Goal: Information Seeking & Learning: Learn about a topic

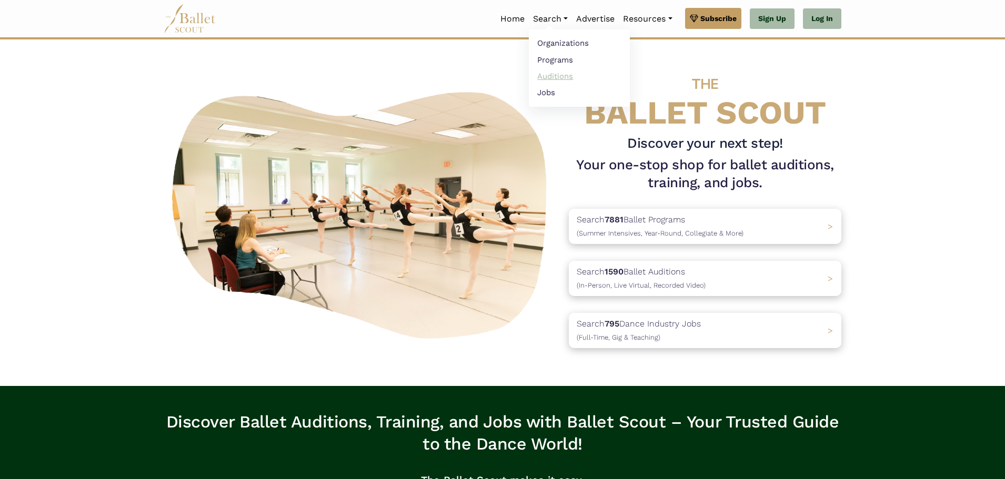
click at [558, 73] on link "Auditions" at bounding box center [579, 76] width 101 height 16
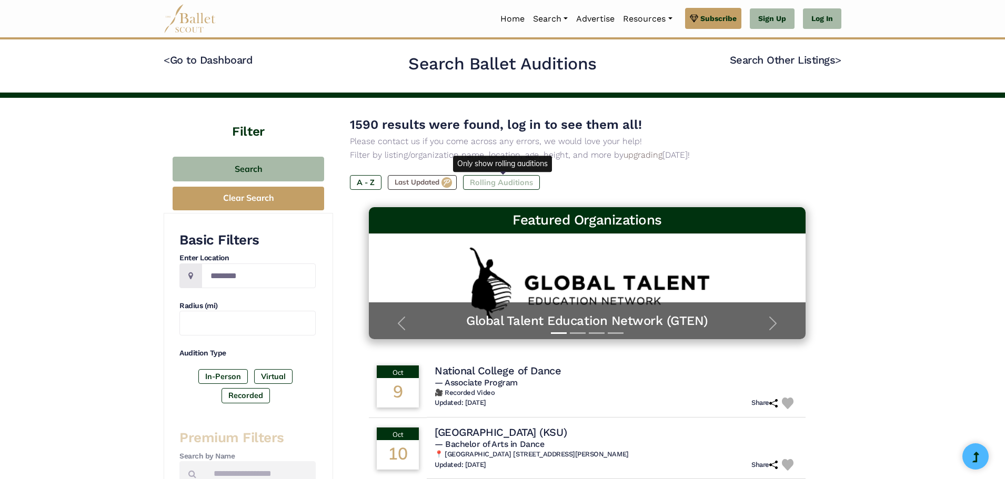
click at [504, 180] on label "Rolling Auditions" at bounding box center [501, 182] width 77 height 15
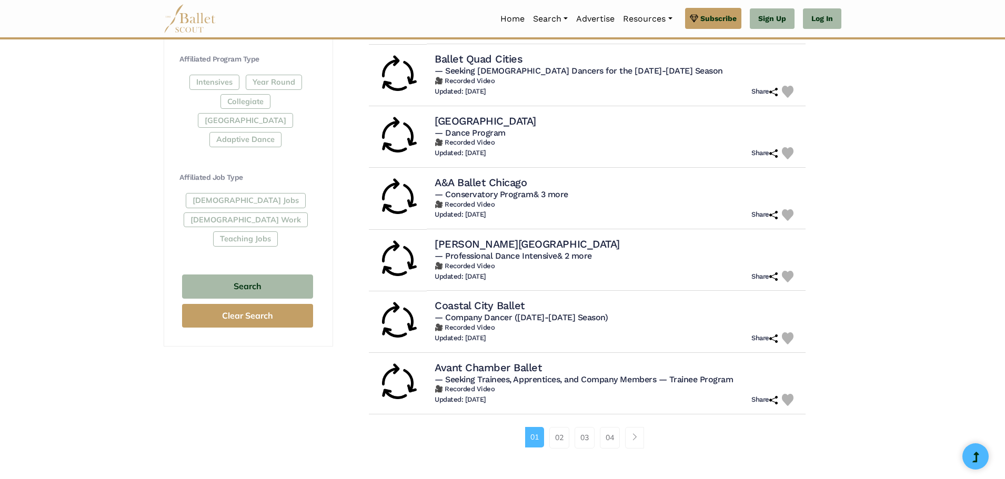
scroll to position [526, 0]
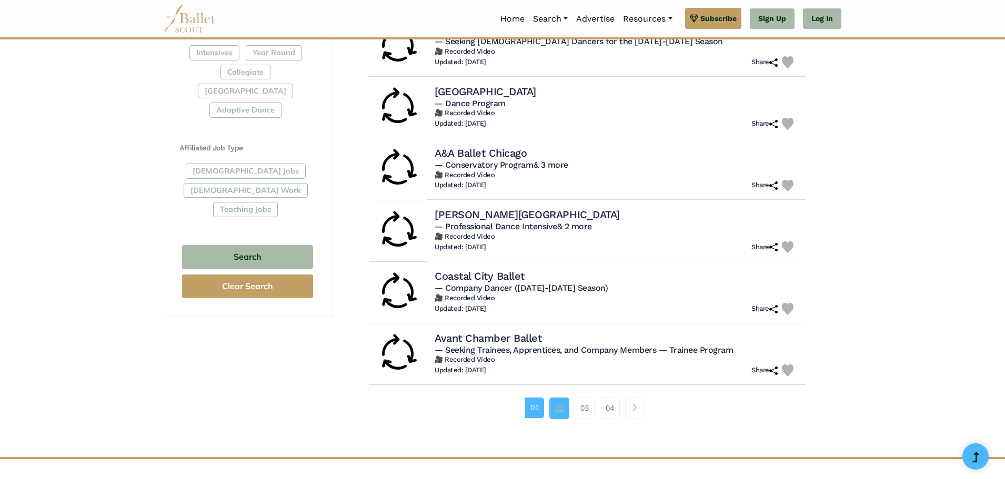
click at [567, 408] on link "02" at bounding box center [559, 408] width 20 height 21
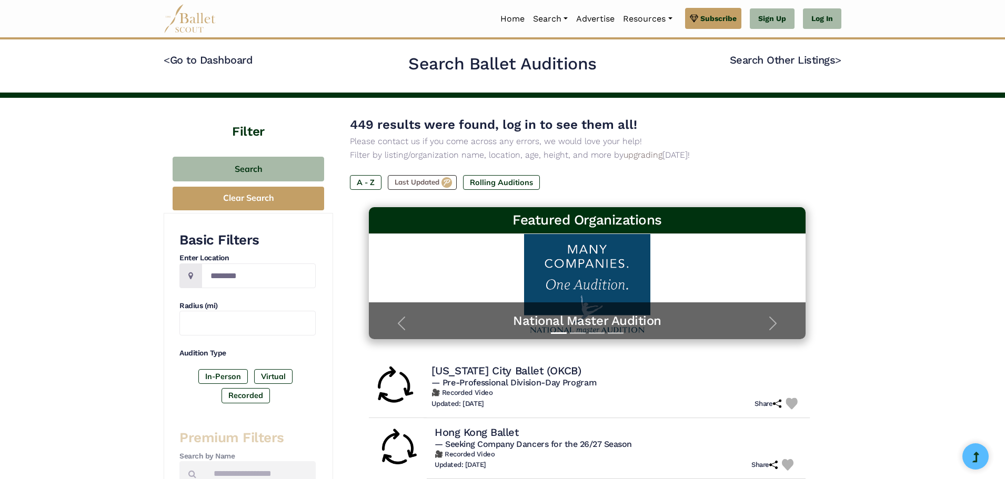
scroll to position [211, 0]
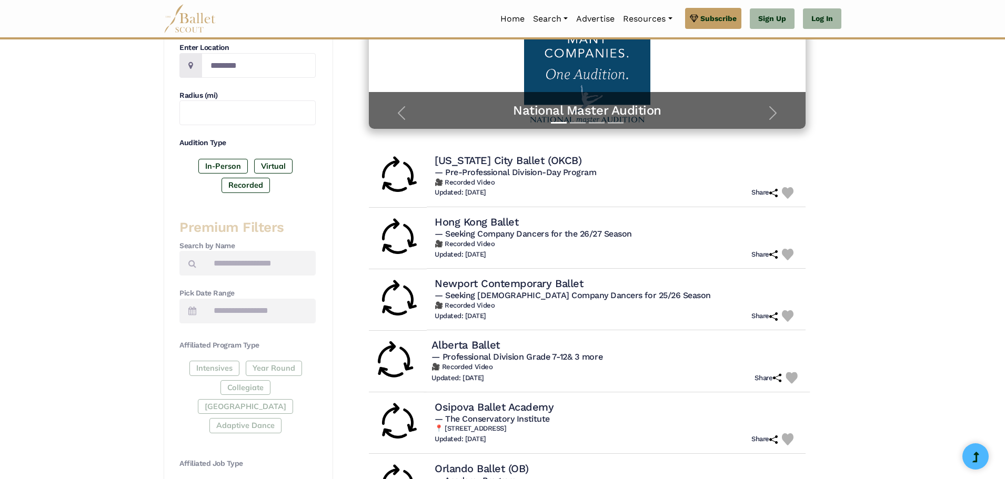
click at [451, 342] on h4 "Alberta Ballet" at bounding box center [466, 345] width 68 height 14
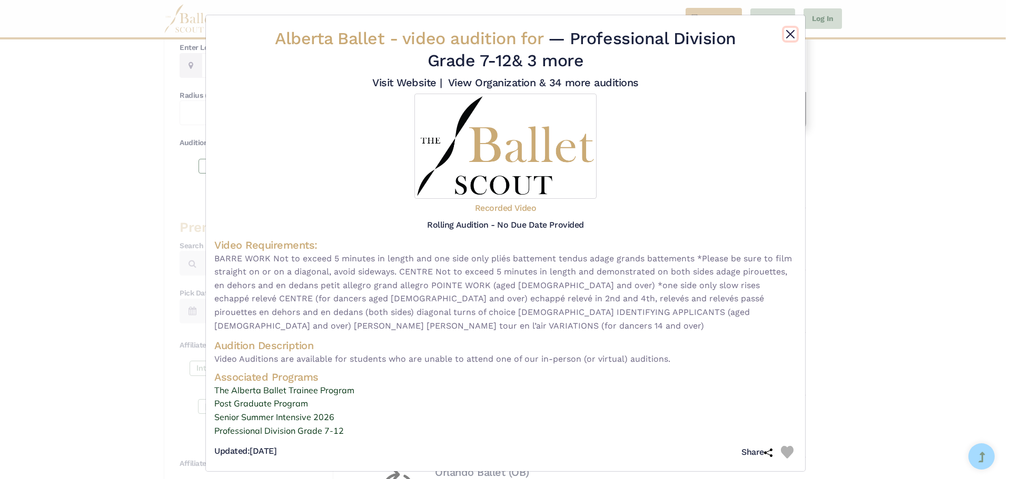
click at [793, 32] on button "Close" at bounding box center [790, 34] width 13 height 13
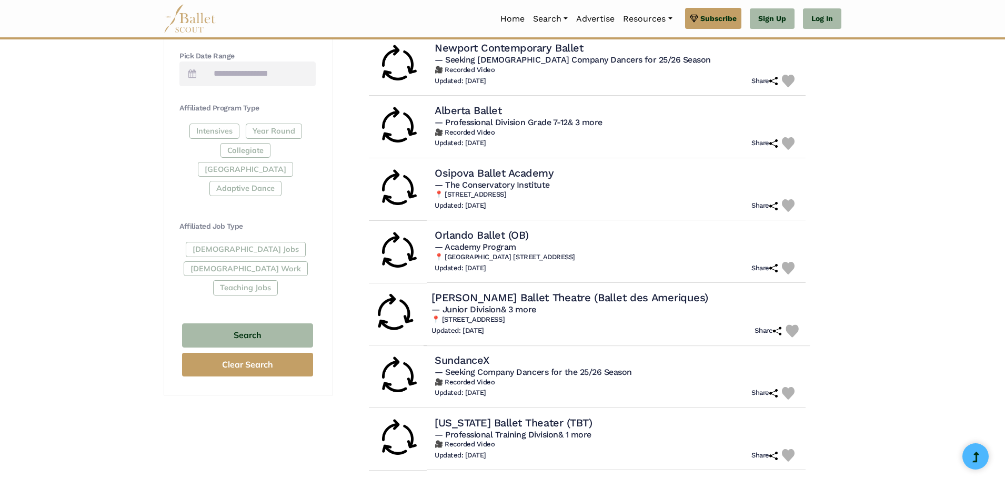
scroll to position [474, 0]
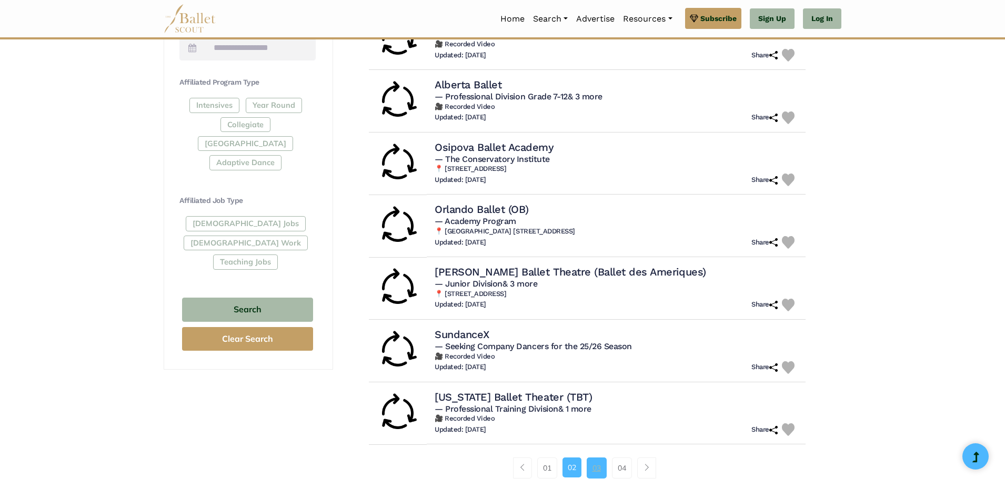
click at [596, 469] on link "03" at bounding box center [597, 468] width 20 height 21
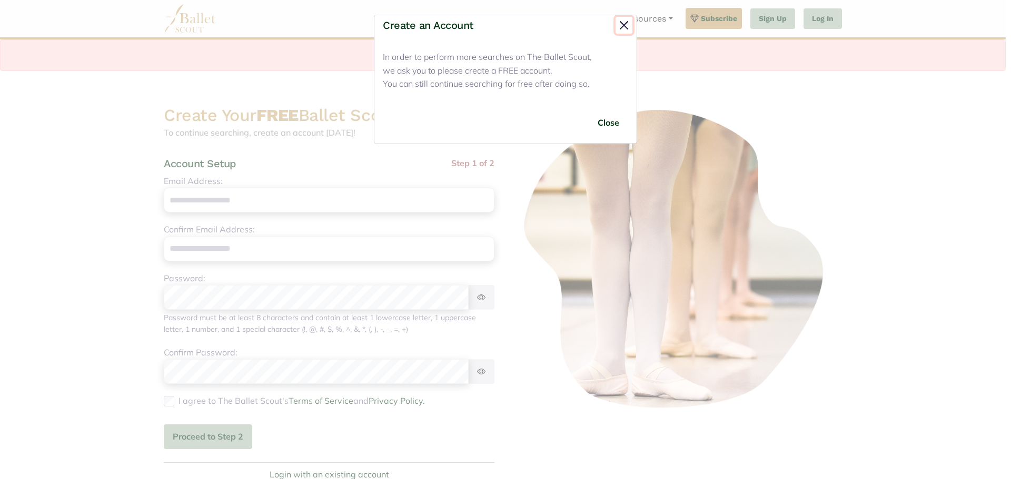
click at [625, 20] on button "Close" at bounding box center [623, 25] width 17 height 17
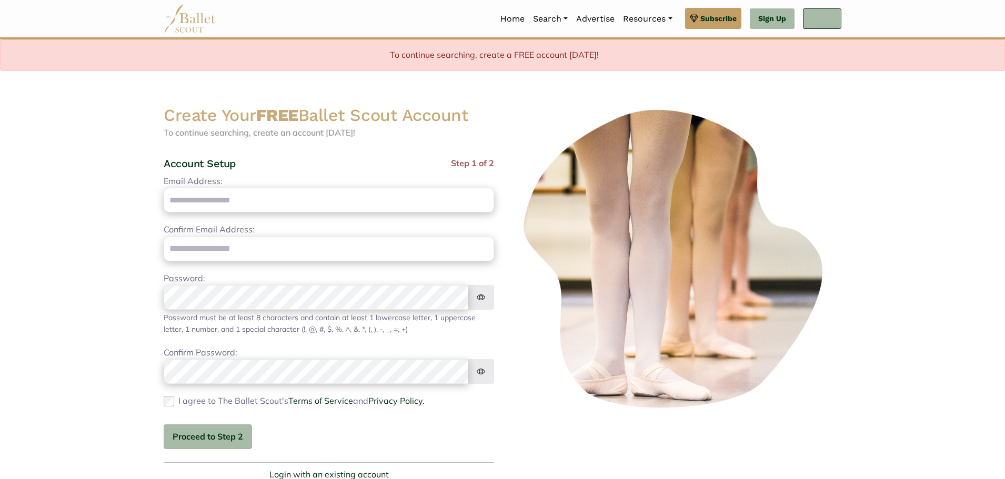
click at [823, 23] on link "Log In" at bounding box center [822, 18] width 38 height 21
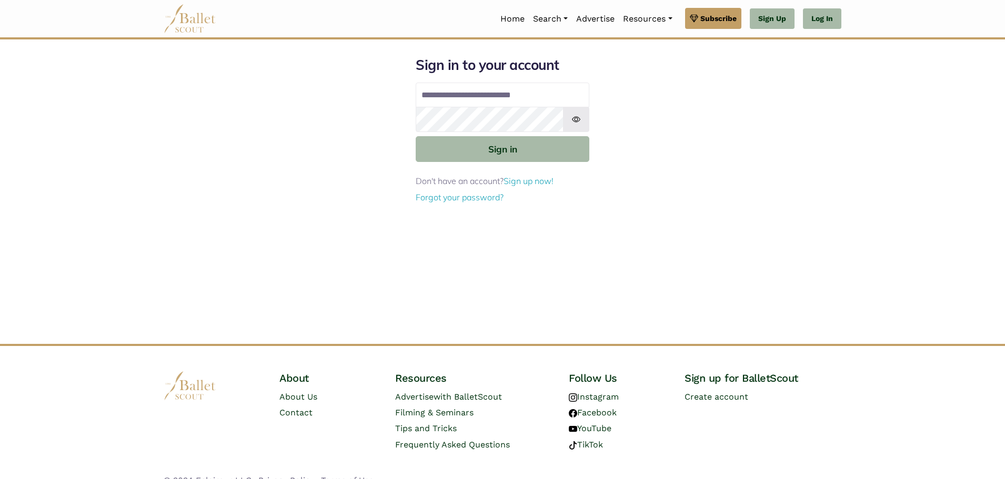
type input "**********"
click at [416, 136] on button "Sign in" at bounding box center [503, 149] width 174 height 26
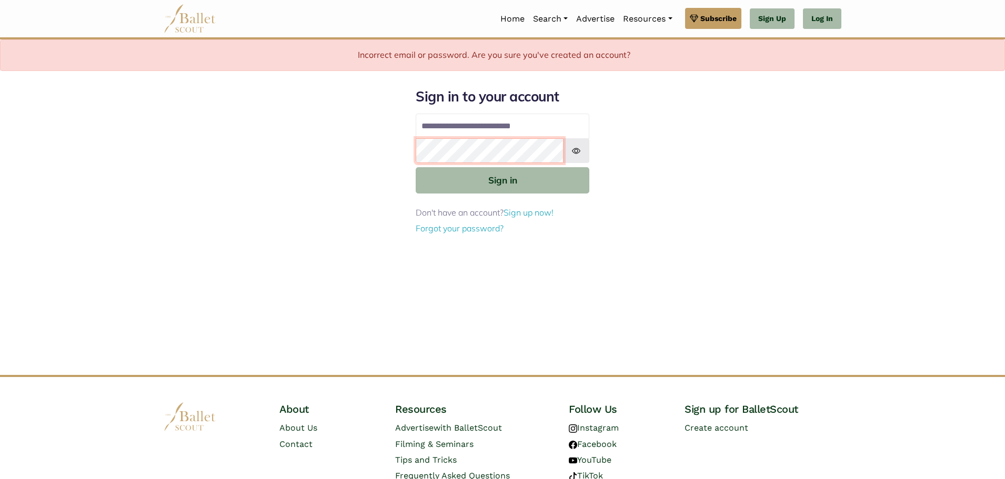
click at [416, 167] on button "Sign in" at bounding box center [503, 180] width 174 height 26
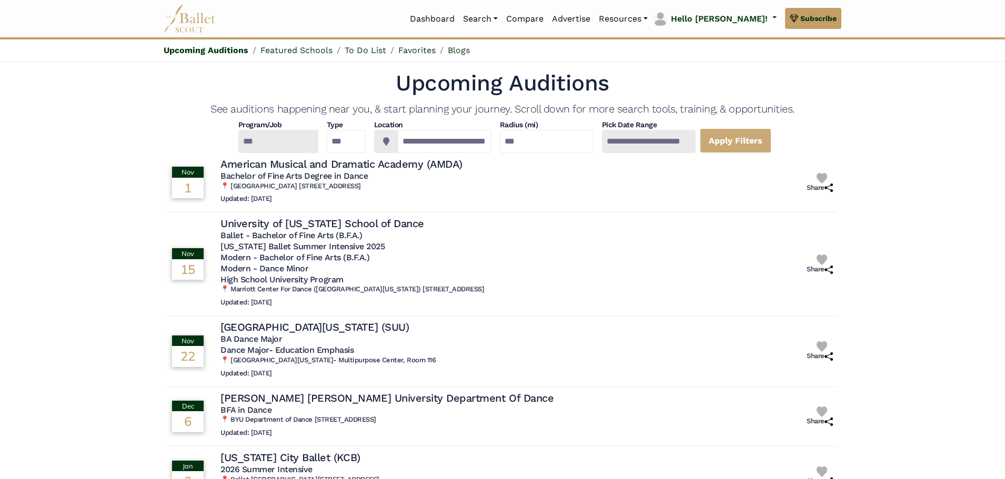
click at [680, 139] on div at bounding box center [649, 141] width 94 height 23
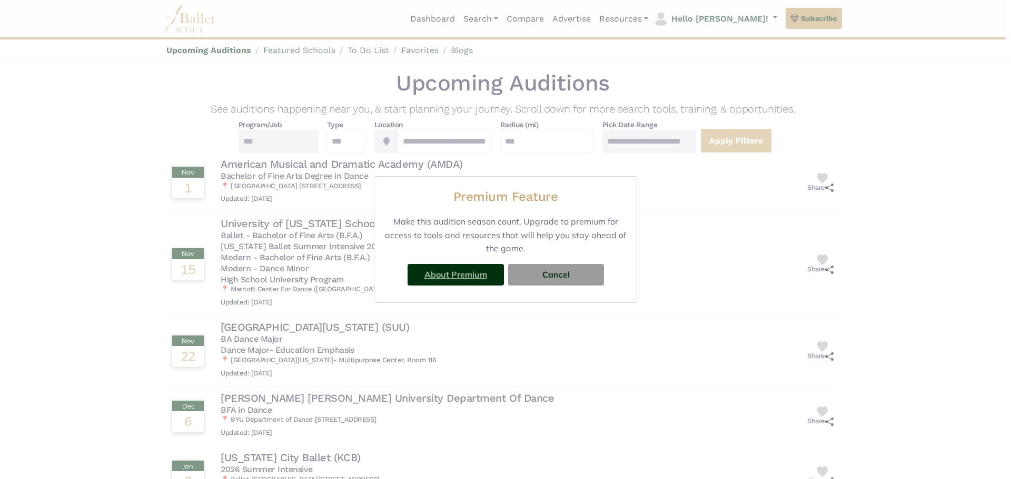
click at [444, 275] on link "About Premium" at bounding box center [455, 274] width 63 height 11
click at [591, 271] on button "Cancel" at bounding box center [556, 274] width 96 height 21
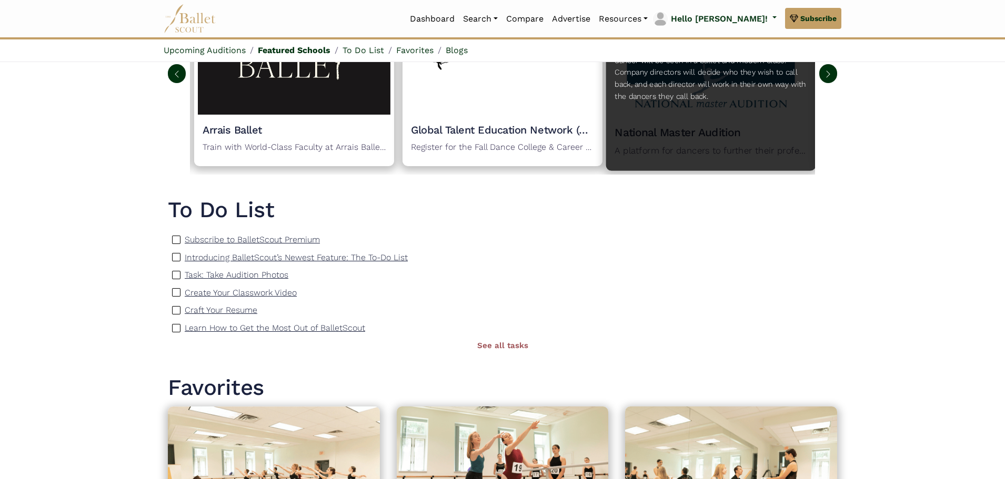
scroll to position [789, 0]
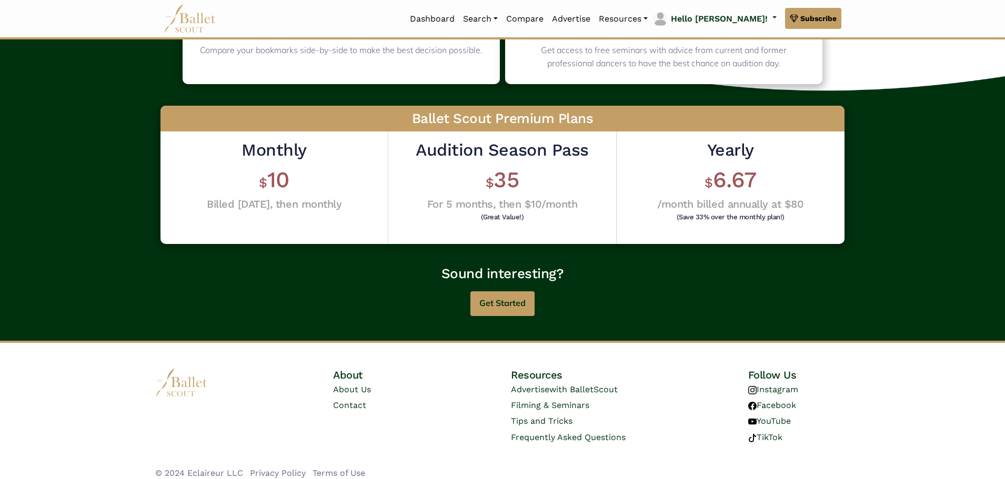
scroll to position [209, 0]
